Goal: Task Accomplishment & Management: Manage account settings

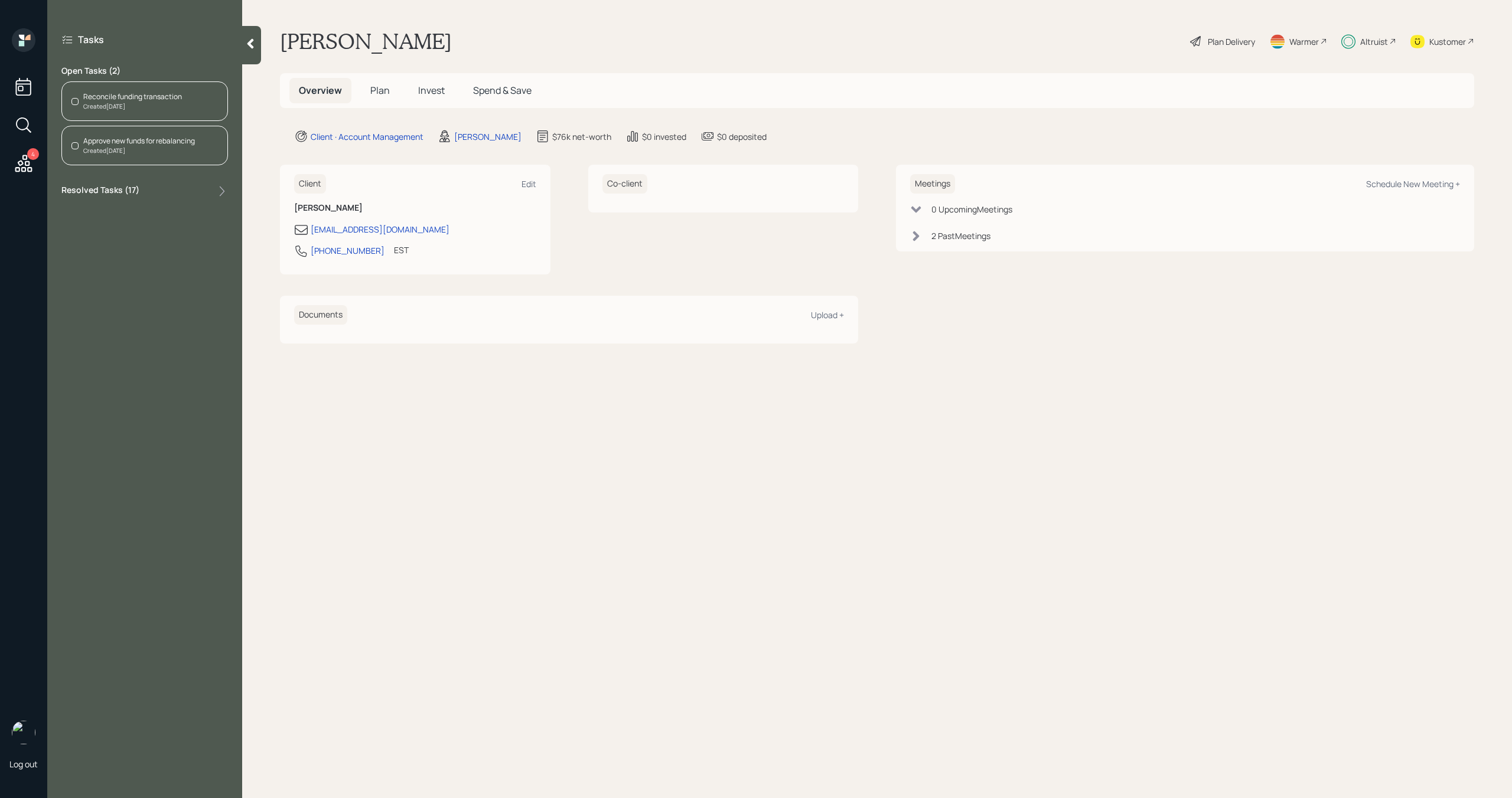
click at [145, 100] on div "Reconcile funding transaction" at bounding box center [132, 97] width 99 height 10
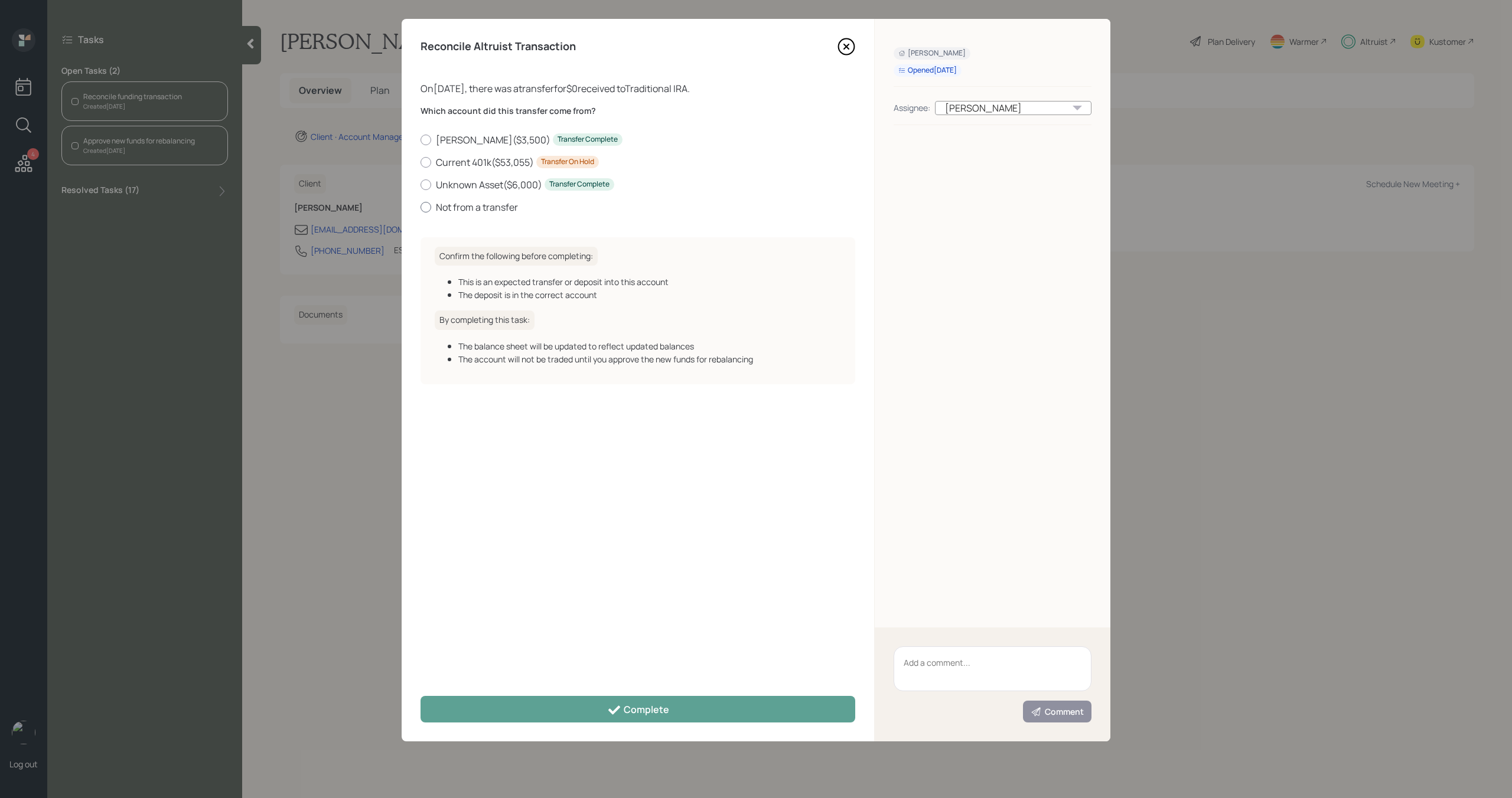
click at [466, 202] on label "Not from a transfer" at bounding box center [638, 208] width 435 height 13
click at [420, 207] on input "Not from a transfer" at bounding box center [420, 207] width 1 height 1
radio input "true"
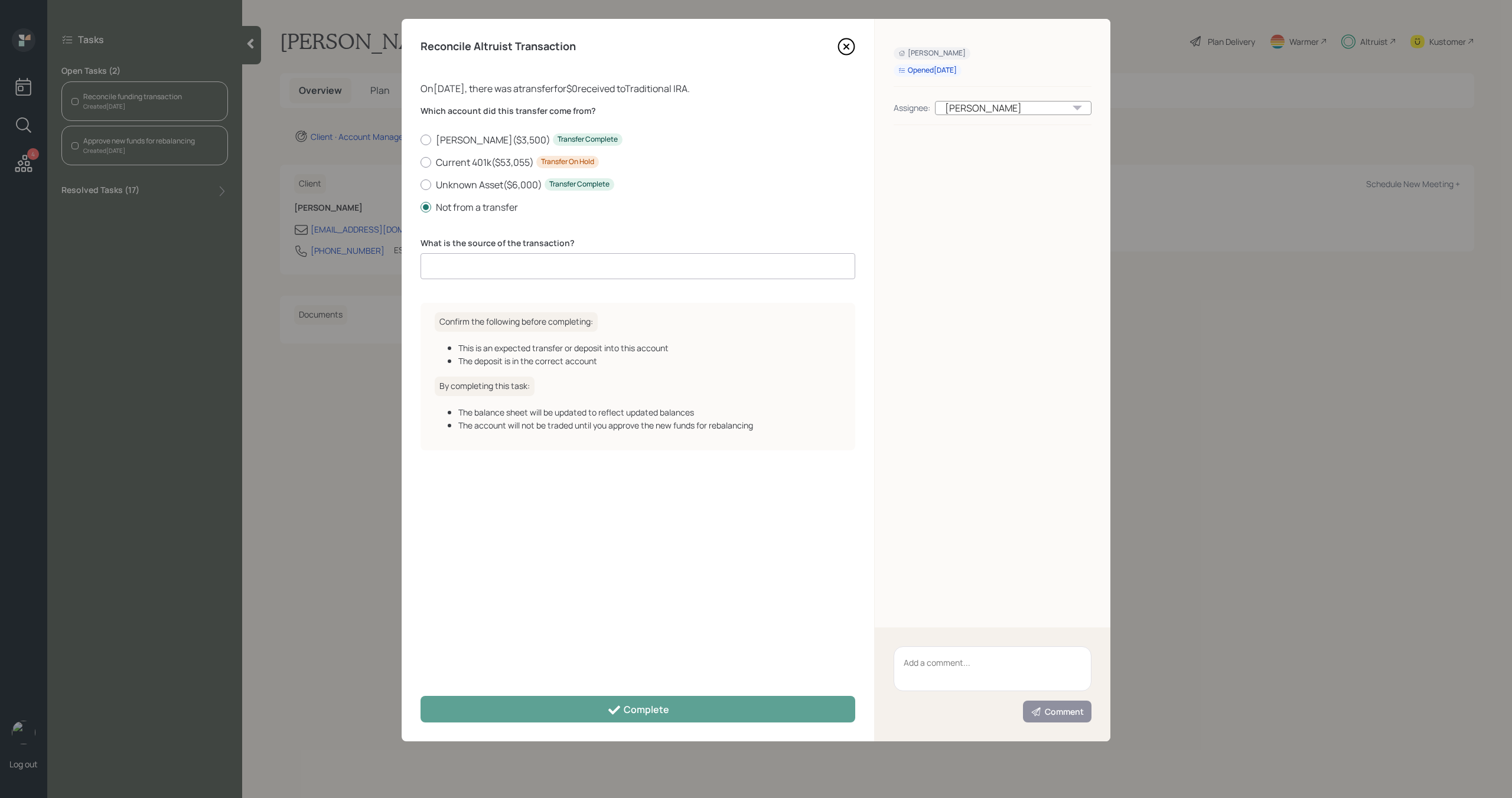
click at [471, 269] on input at bounding box center [638, 266] width 435 height 26
type input "Sweep"
click at [617, 695] on div "Reconcile Altruist Transaction On 10/02/2025 , there was a transfer for $0 rece…" at bounding box center [637, 380] width 472 height 723
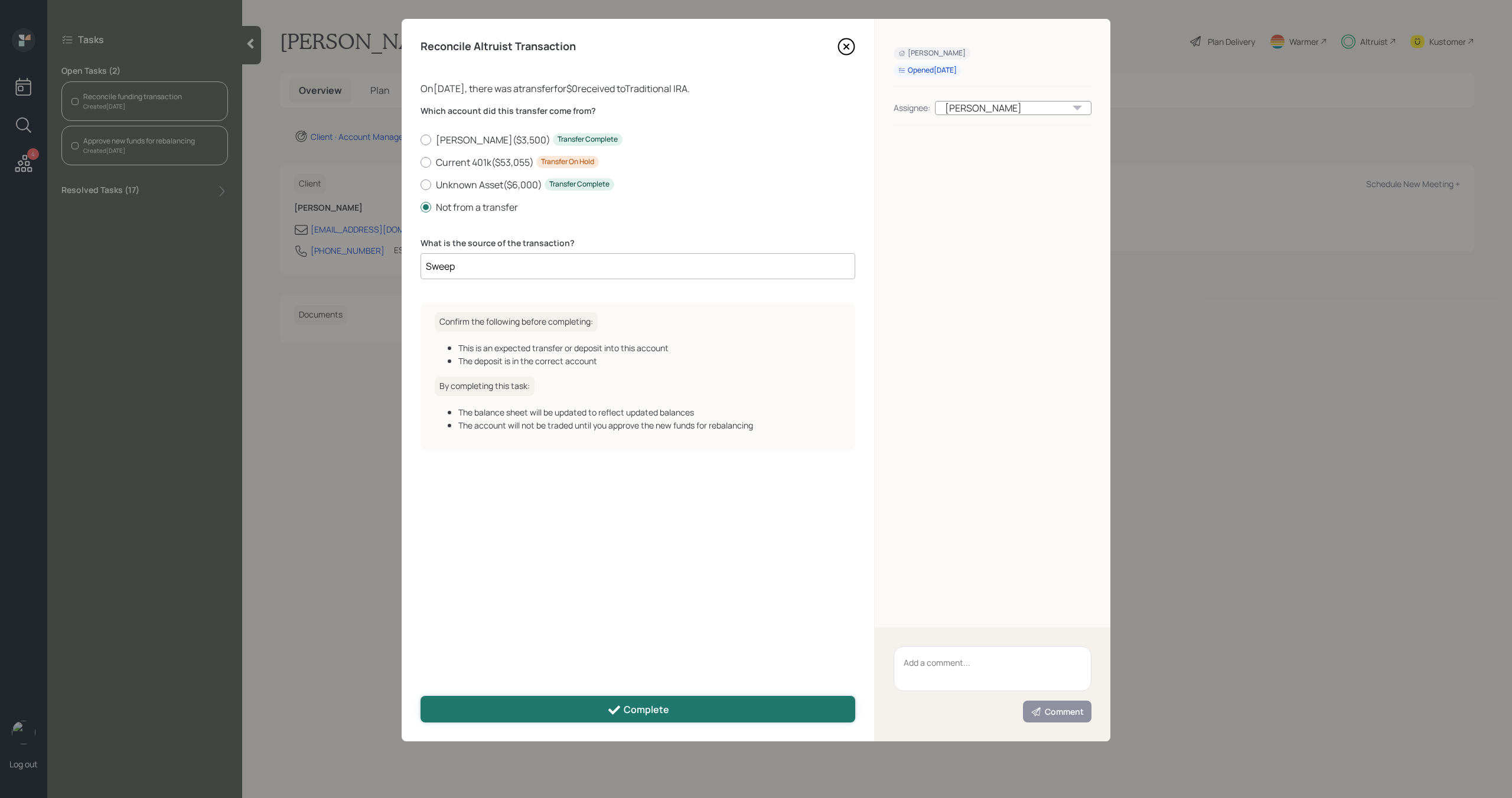
click at [615, 706] on icon at bounding box center [614, 710] width 14 height 14
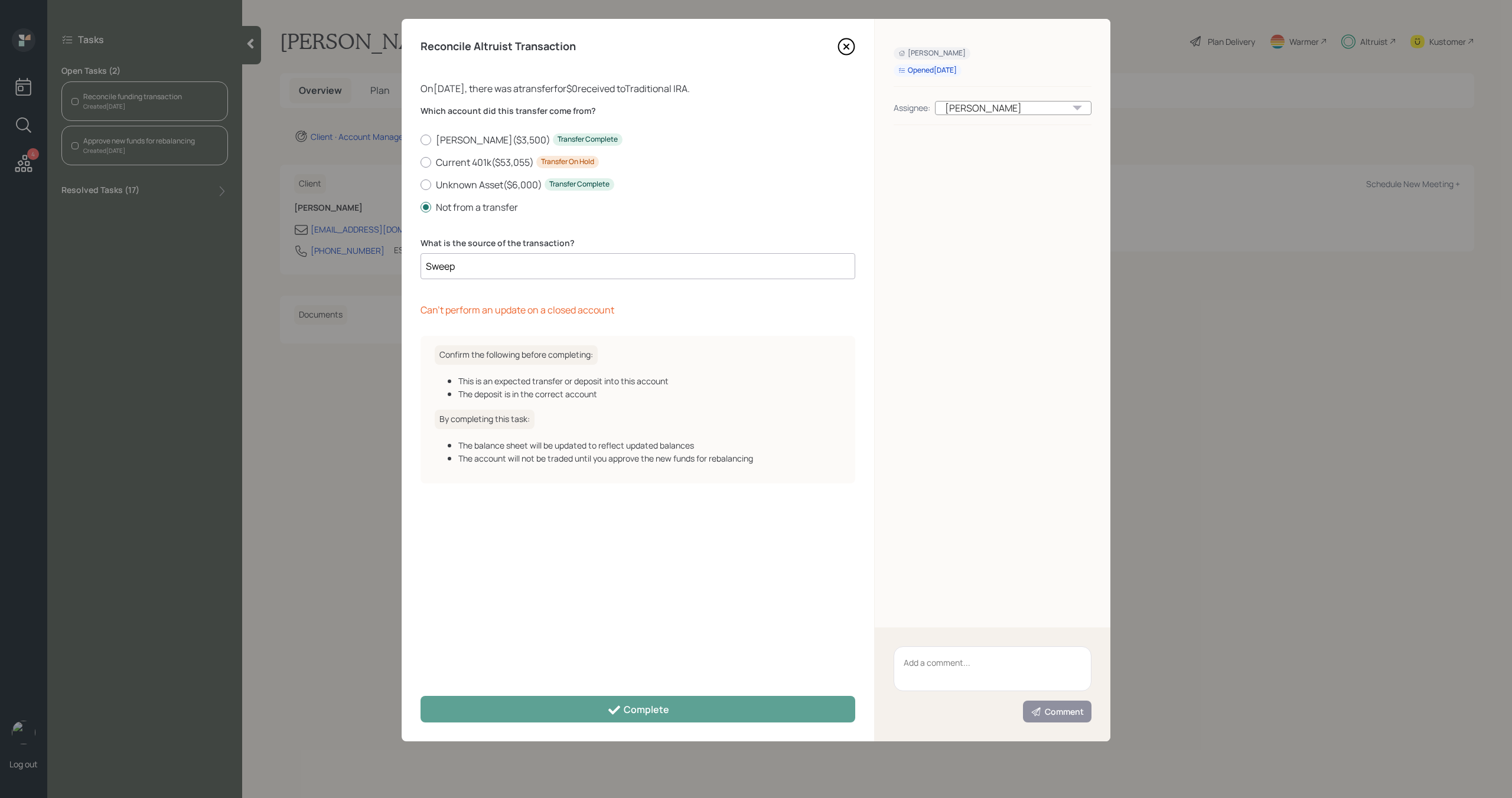
click at [843, 45] on icon at bounding box center [846, 46] width 18 height 18
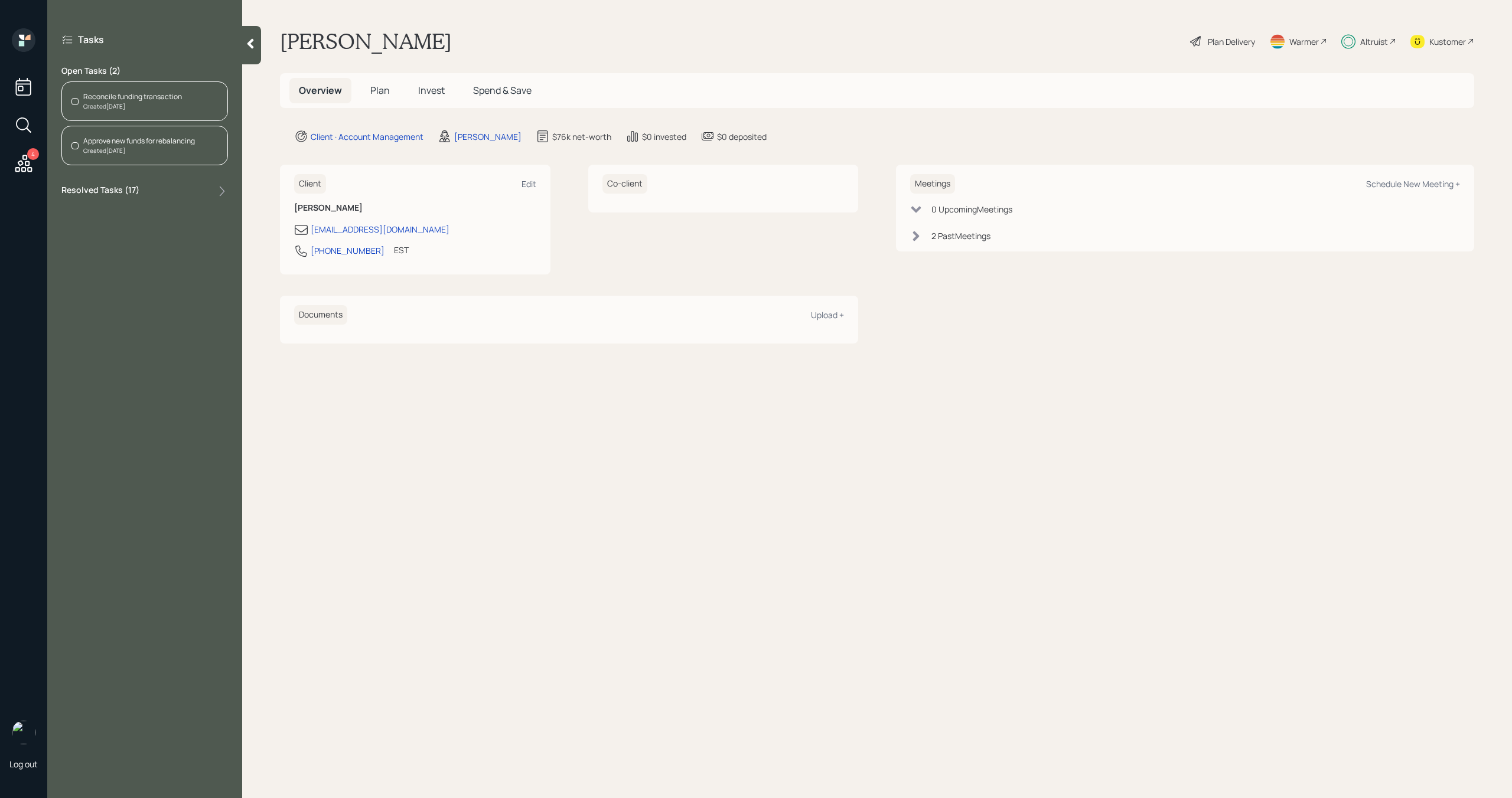
click at [439, 85] on span "Invest" at bounding box center [432, 90] width 27 height 13
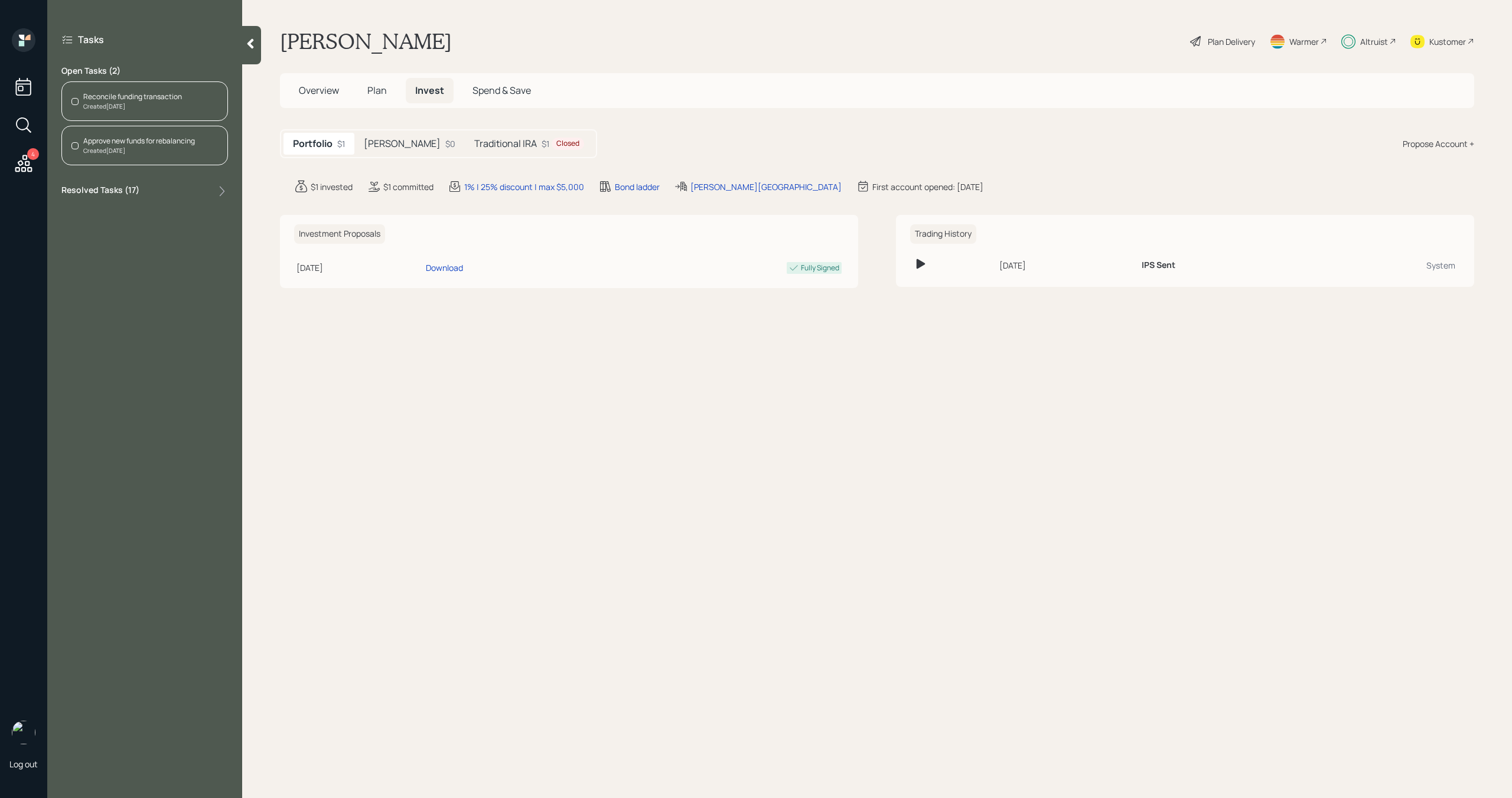
click at [377, 141] on h5 "Roth" at bounding box center [402, 143] width 77 height 11
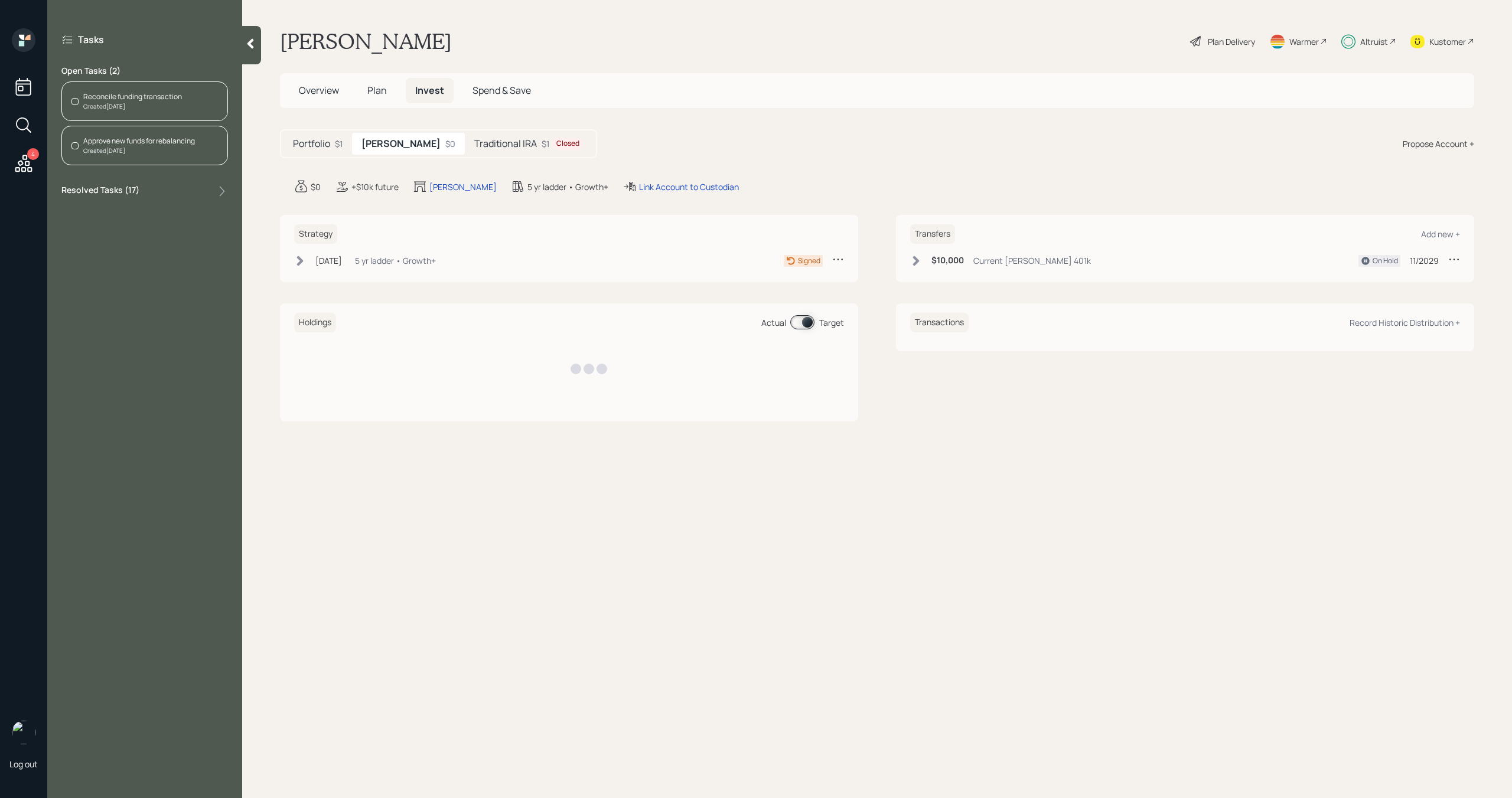
click at [474, 147] on h5 "Traditional IRA" at bounding box center [506, 143] width 63 height 11
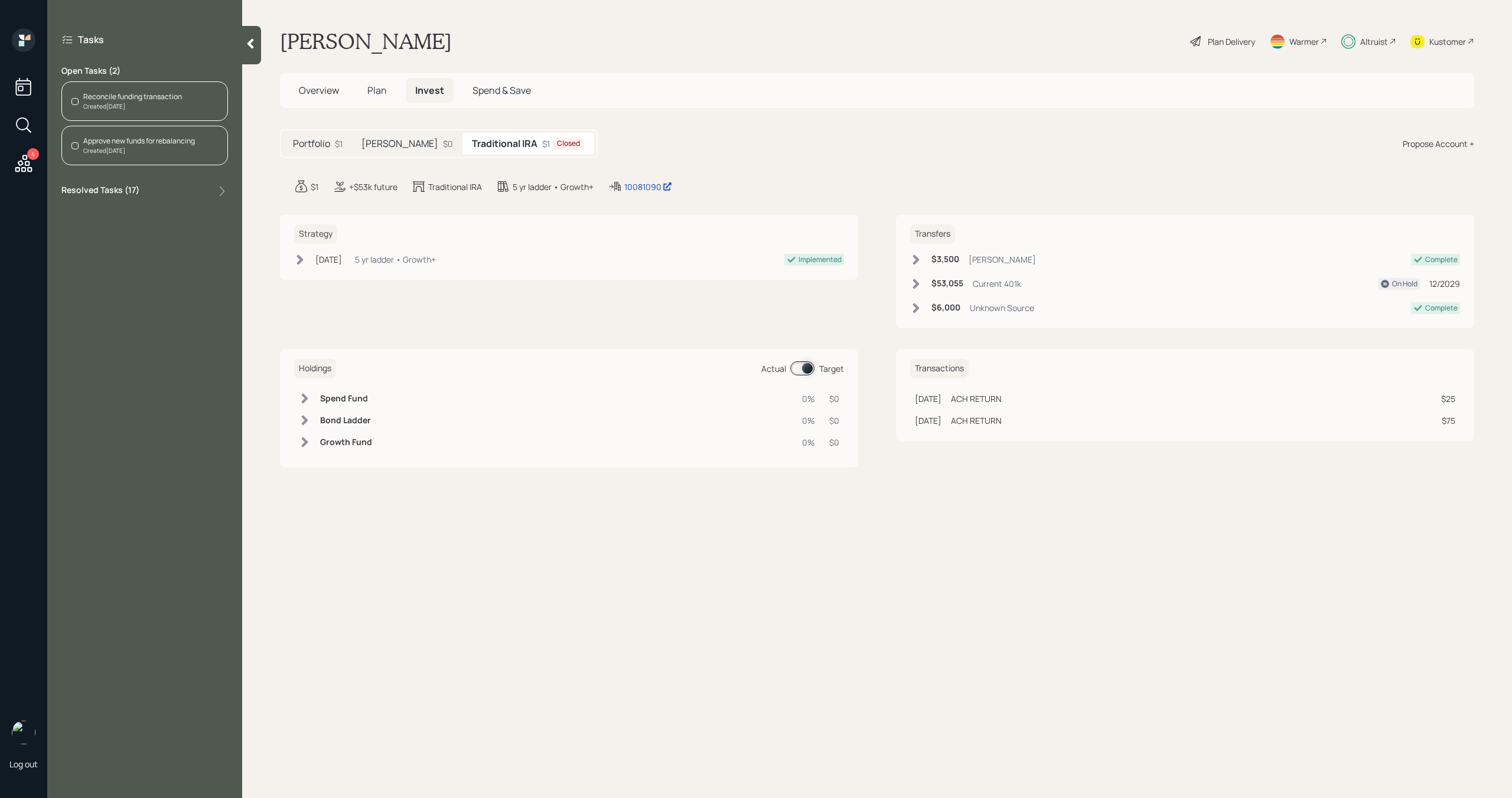
click at [1378, 43] on div "Altruist" at bounding box center [1374, 41] width 28 height 12
click at [187, 108] on div "Reconcile funding transaction Created 2 days ago" at bounding box center [145, 101] width 166 height 39
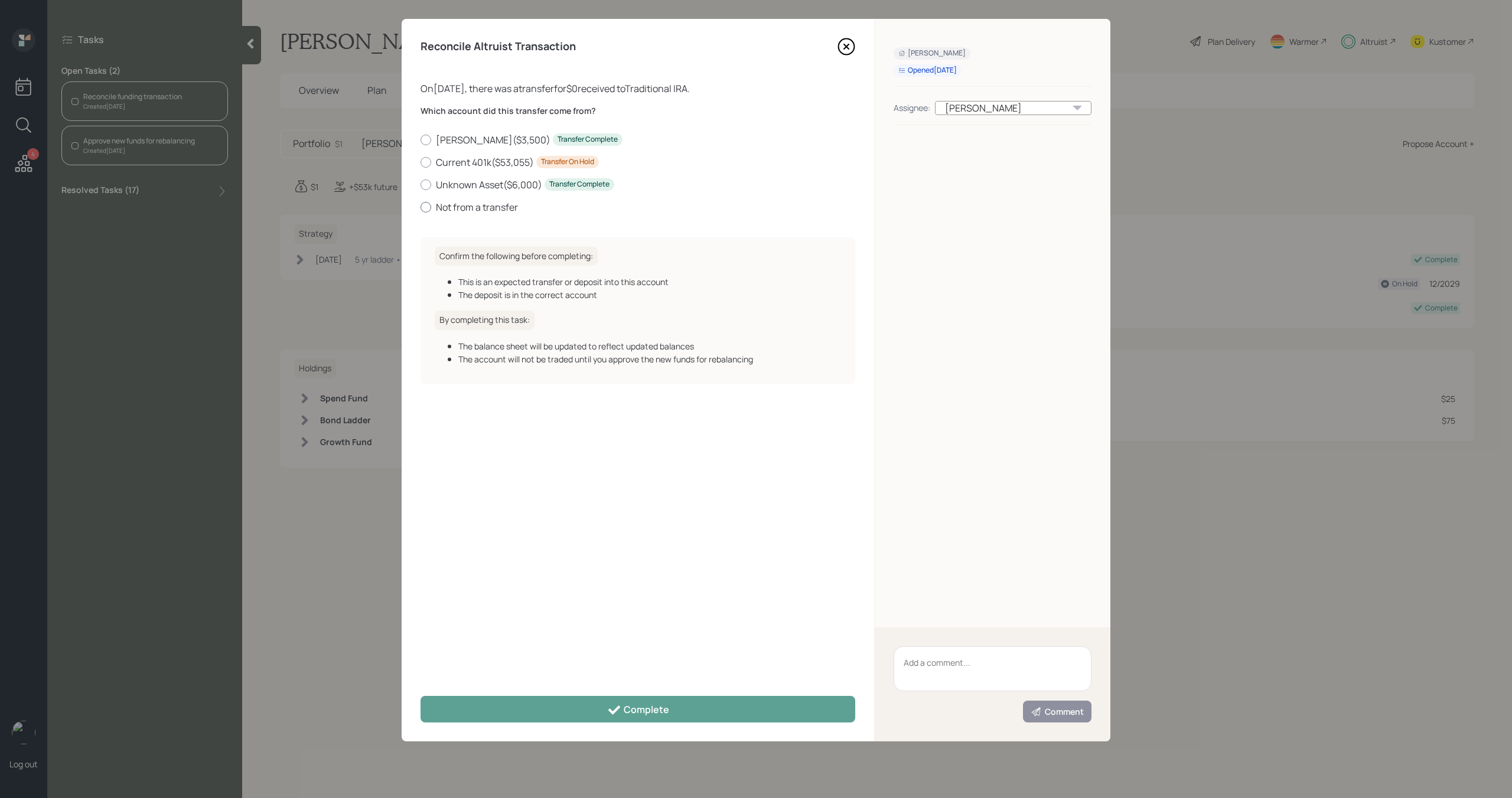
click at [490, 204] on label "Not from a transfer" at bounding box center [638, 208] width 435 height 13
click at [420, 207] on input "Not from a transfer" at bounding box center [420, 207] width 1 height 1
radio input "true"
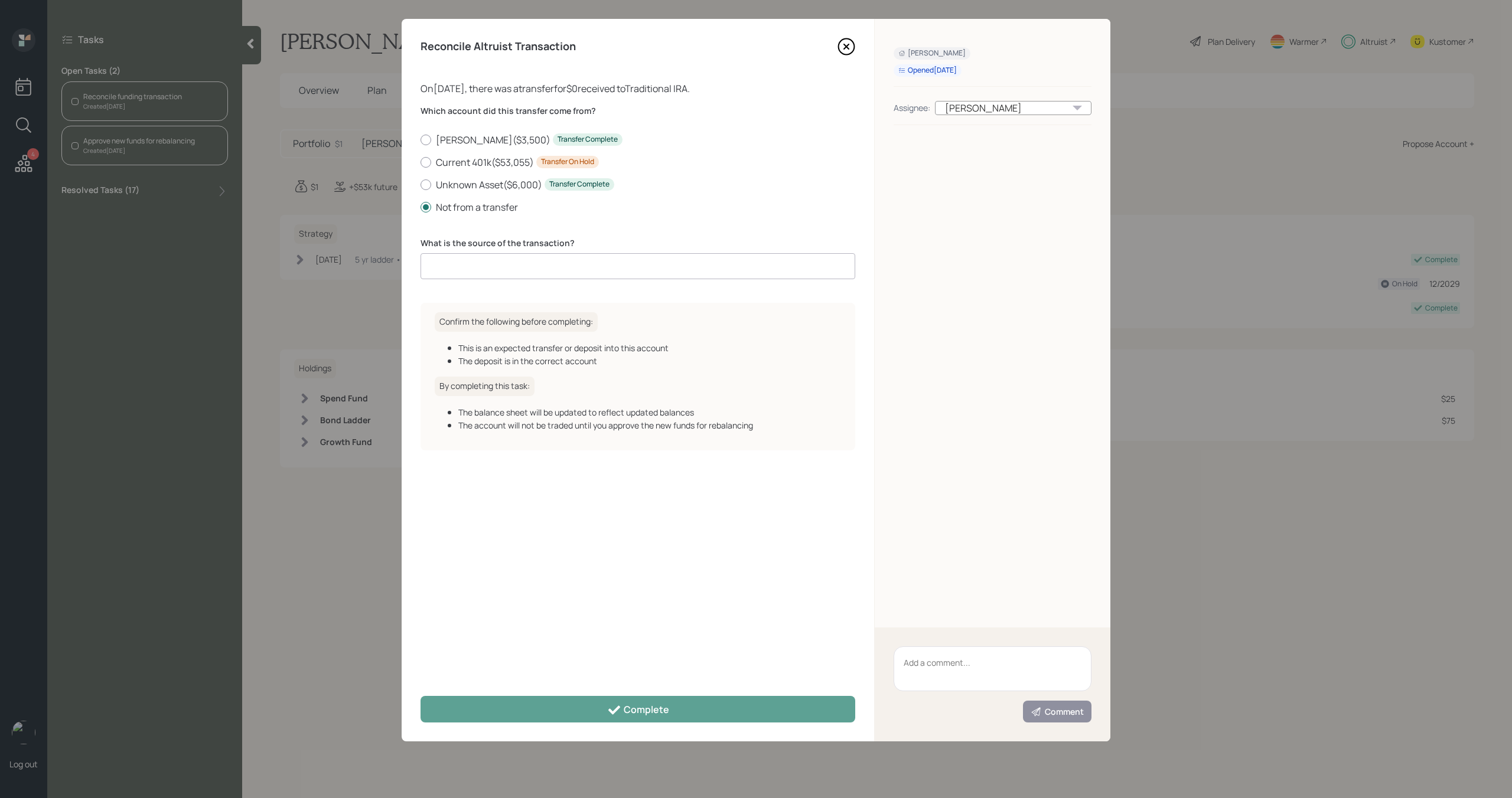
click at [532, 272] on input at bounding box center [638, 266] width 435 height 26
drag, startPoint x: 533, startPoint y: 267, endPoint x: 463, endPoint y: 267, distance: 70.0
click at [463, 267] on input "Account transfer" at bounding box center [638, 266] width 435 height 26
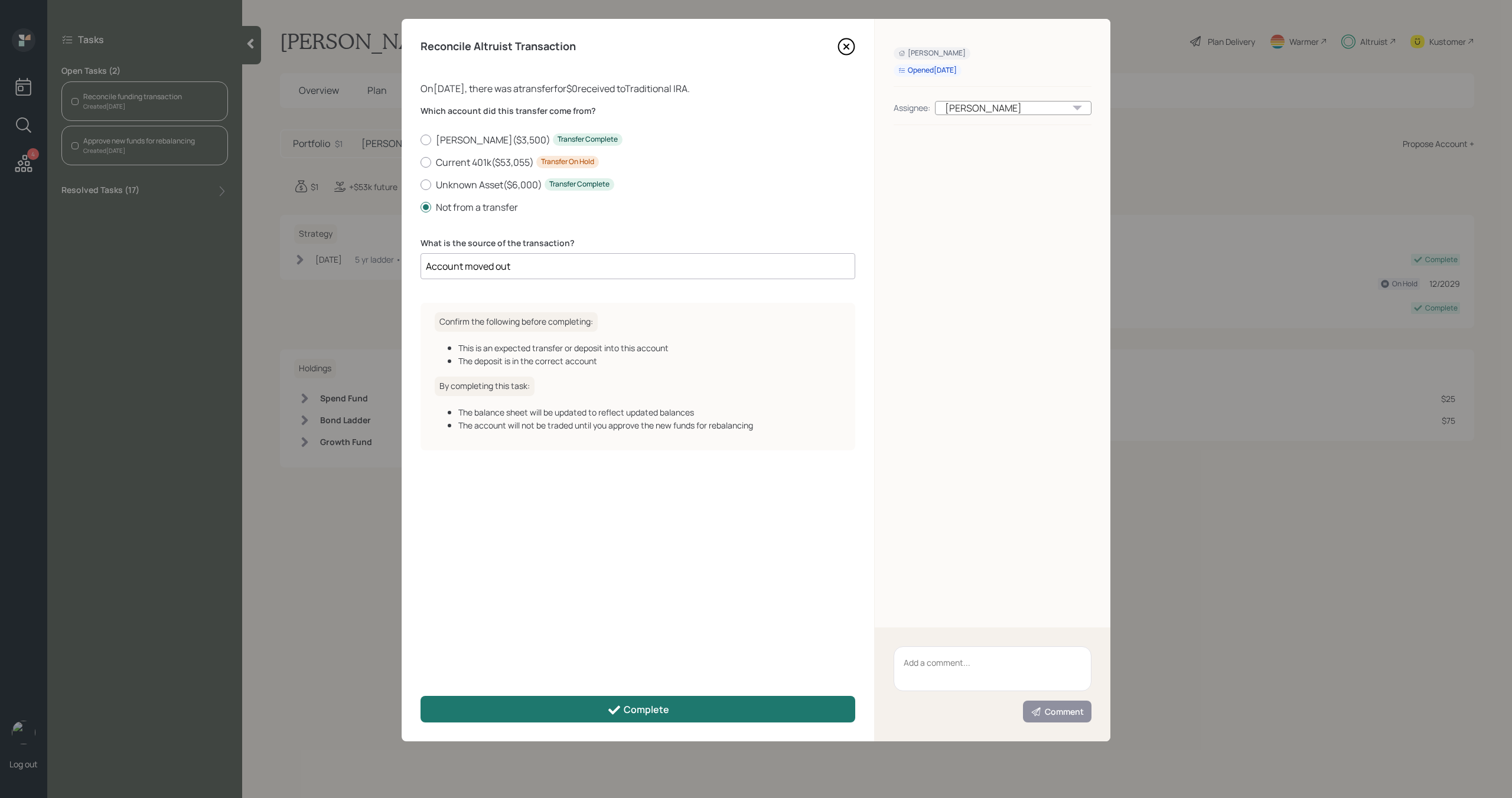
type input "Account moved out"
click at [623, 714] on div "Complete" at bounding box center [638, 710] width 62 height 14
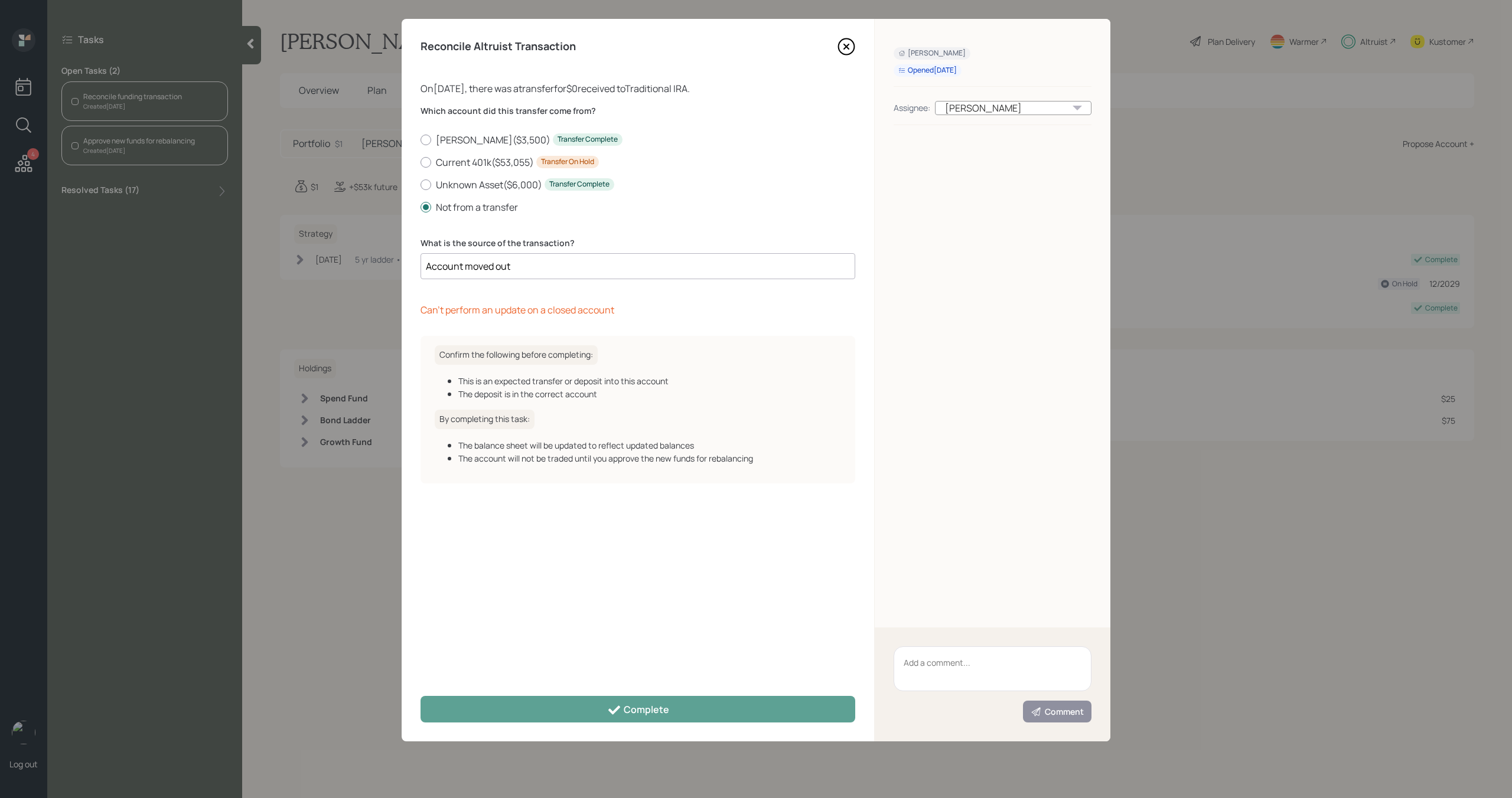
click at [845, 48] on icon at bounding box center [846, 46] width 5 height 5
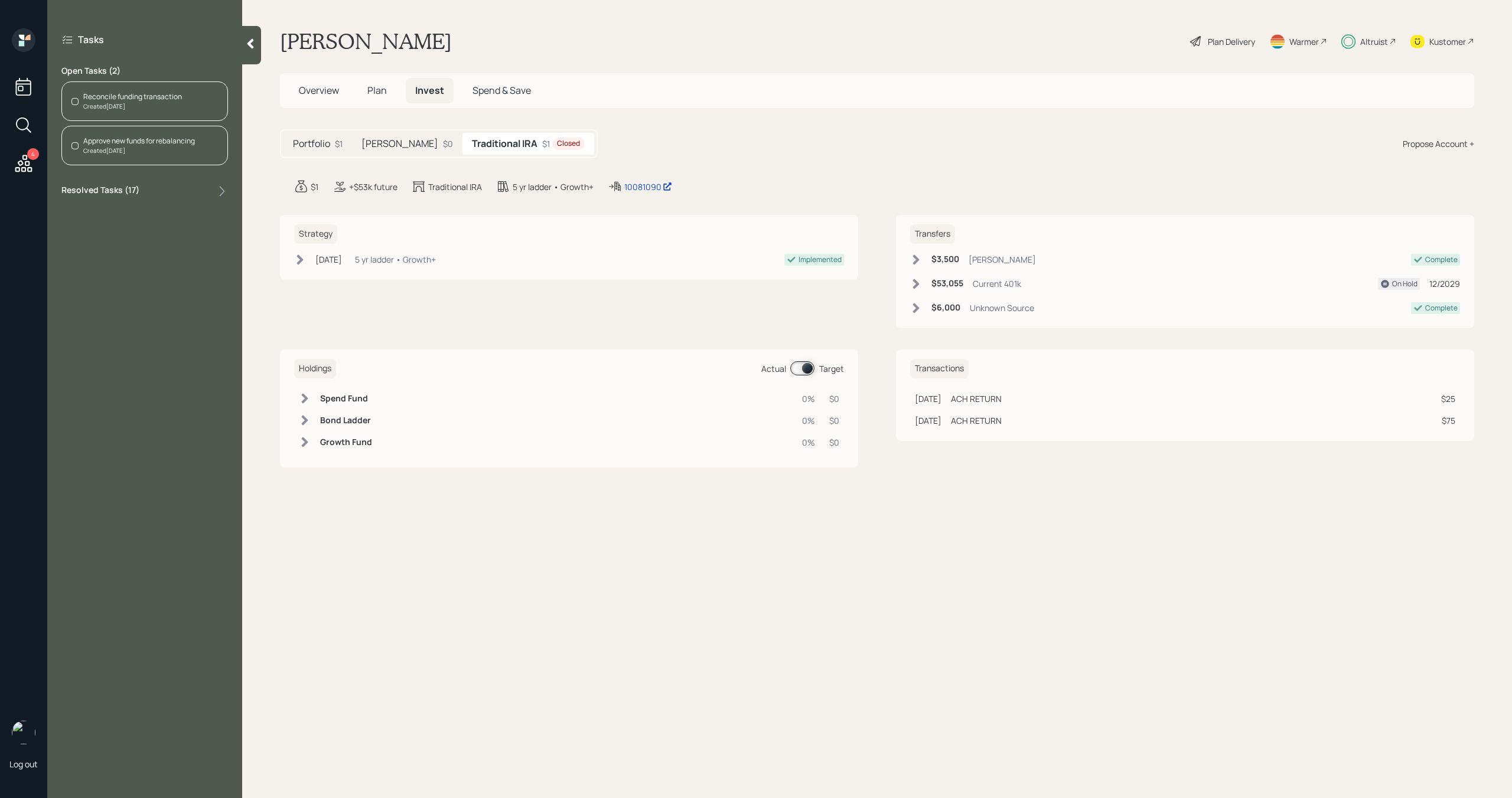
click at [21, 162] on icon at bounding box center [24, 164] width 21 height 21
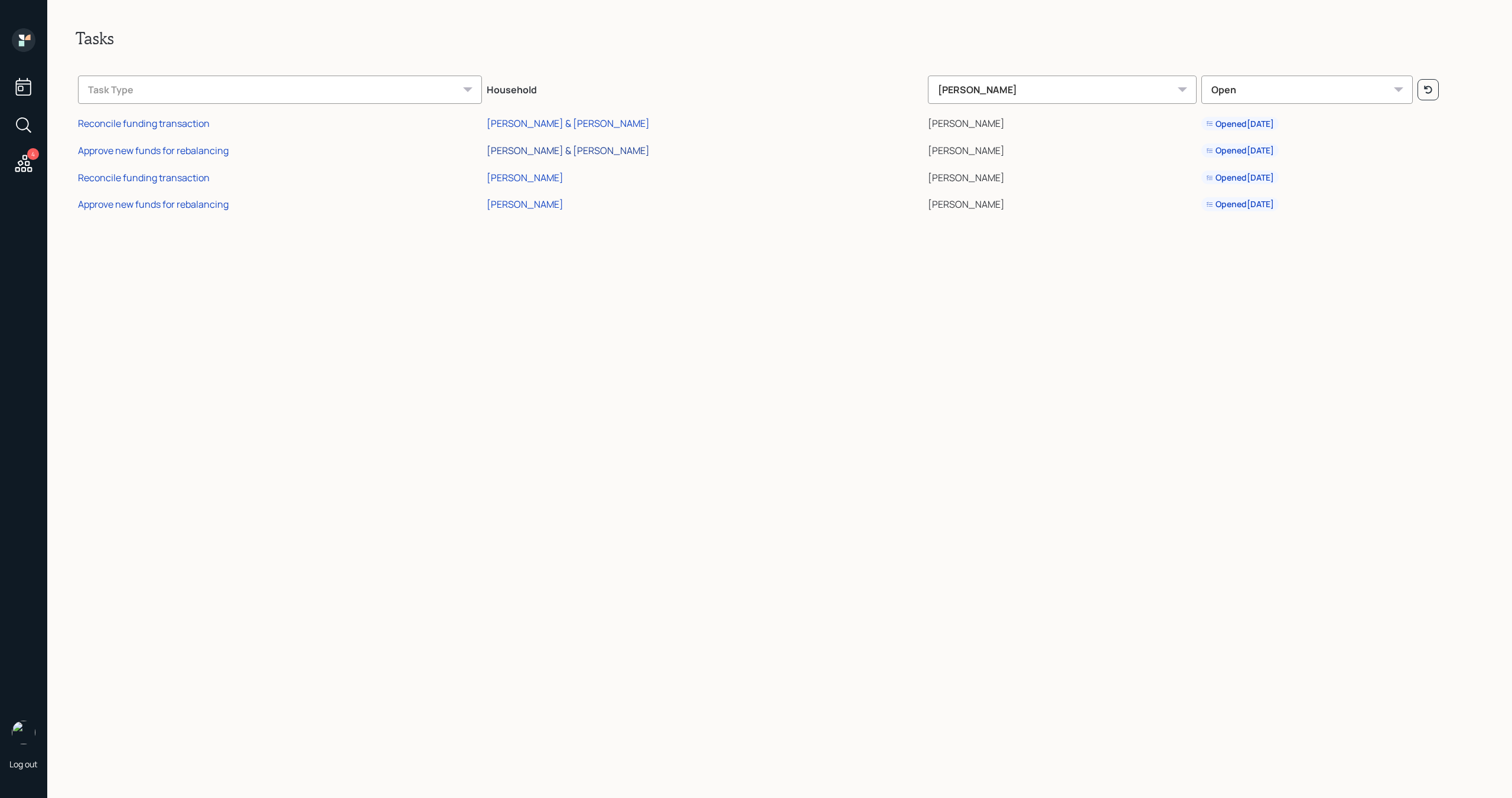
click at [608, 153] on div "[PERSON_NAME] & [PERSON_NAME]" at bounding box center [568, 151] width 163 height 13
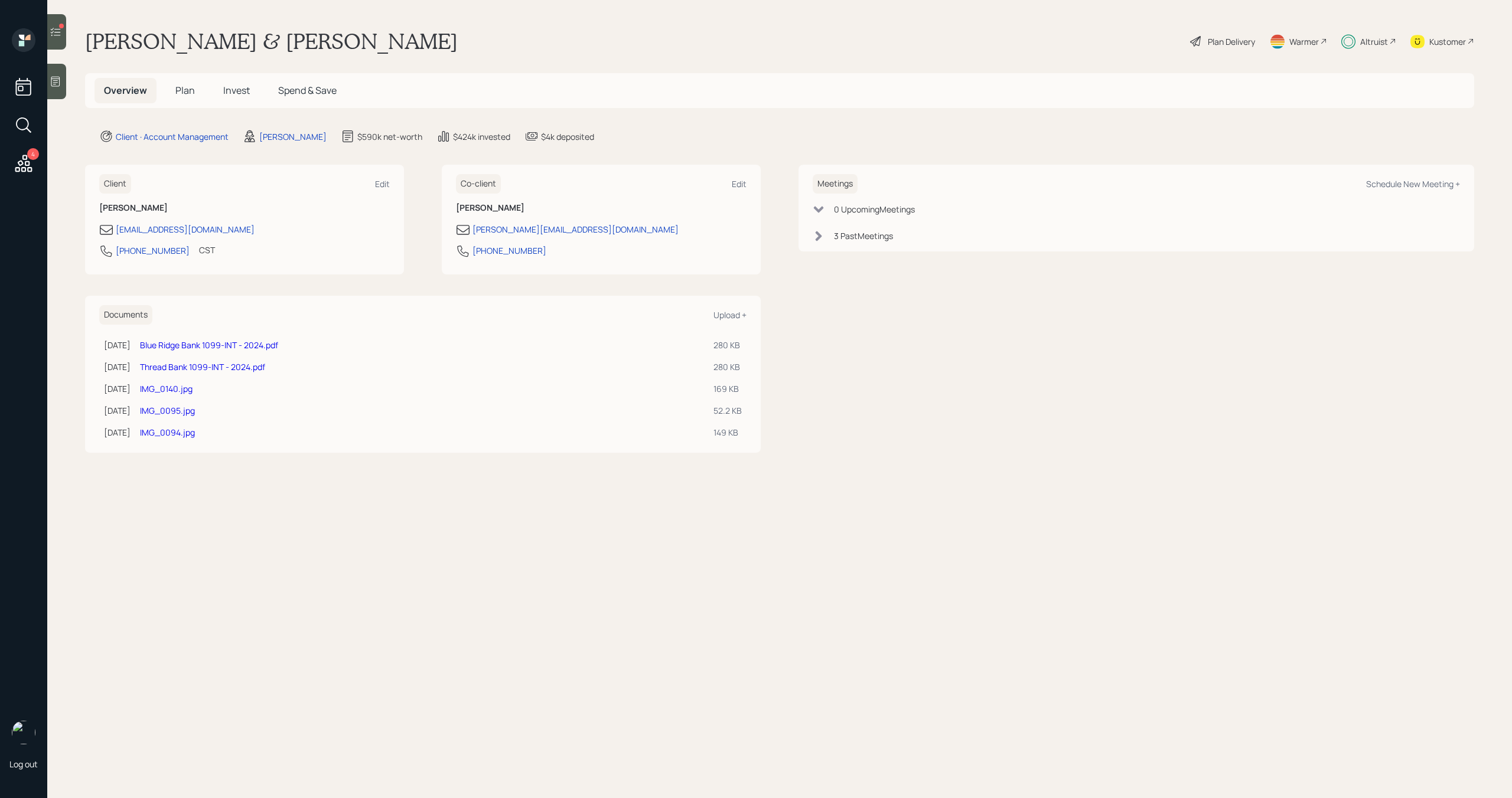
click at [61, 35] on icon at bounding box center [56, 32] width 12 height 12
